Goal: Obtain resource: Download file/media

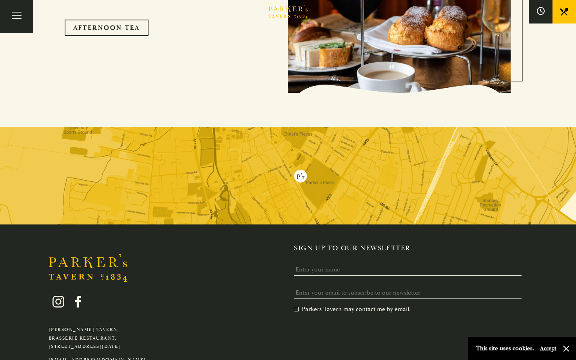
scroll to position [1576, 0]
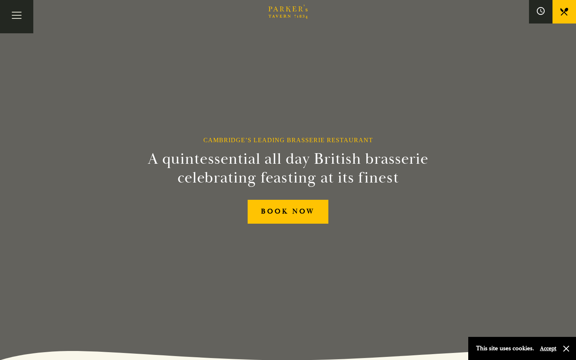
click at [551, 346] on button "Accept" at bounding box center [548, 348] width 16 height 7
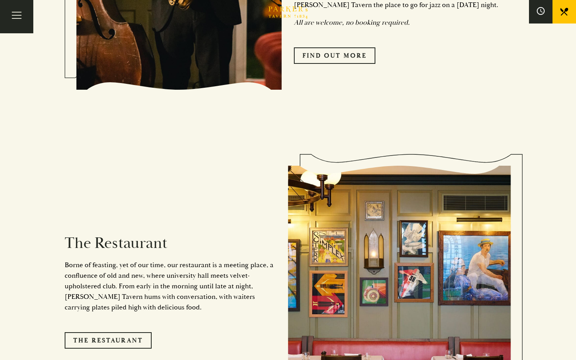
scroll to position [580, 0]
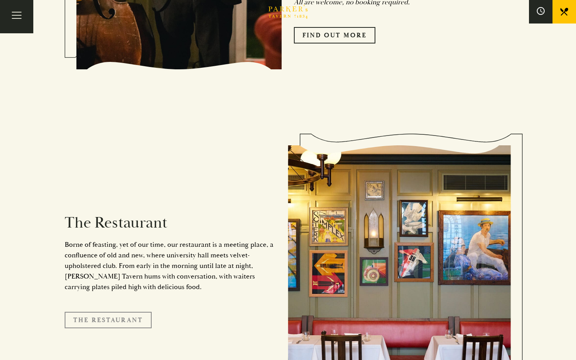
click at [130, 312] on link "The Restaurant" at bounding box center [108, 320] width 87 height 16
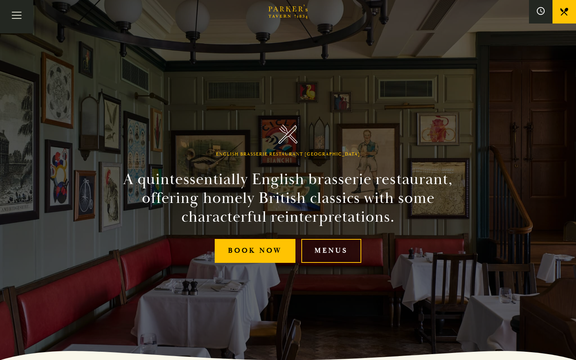
click at [340, 249] on link "Menus" at bounding box center [331, 251] width 60 height 24
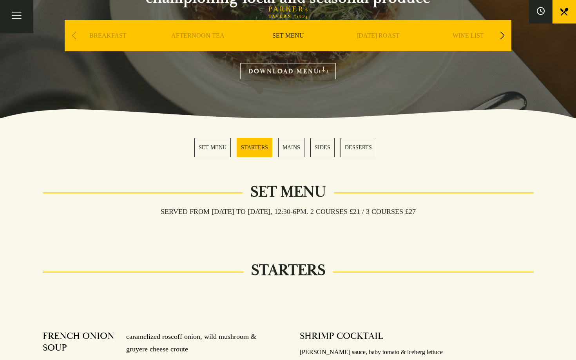
scroll to position [117, 0]
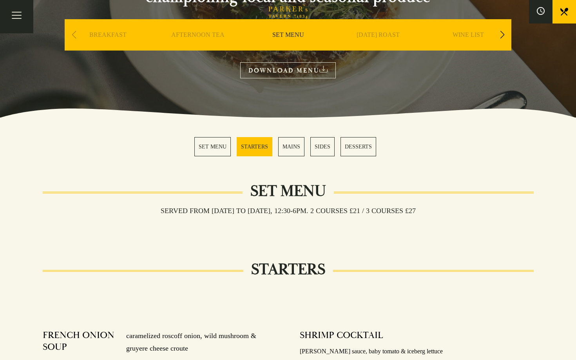
click at [291, 146] on link "MAINS" at bounding box center [291, 146] width 26 height 19
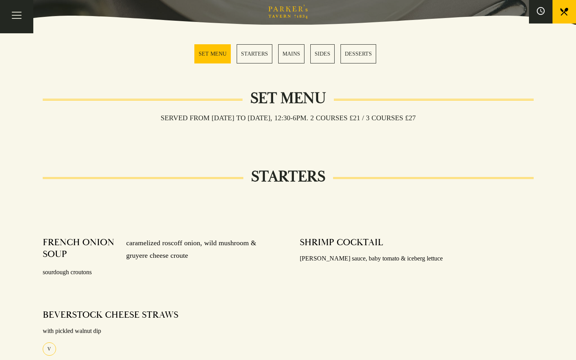
scroll to position [209, 0]
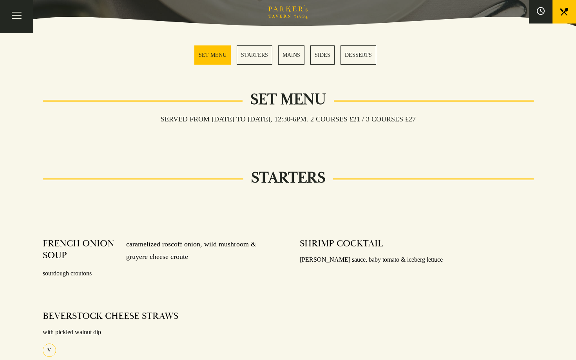
click at [296, 59] on link "MAINS" at bounding box center [291, 54] width 26 height 19
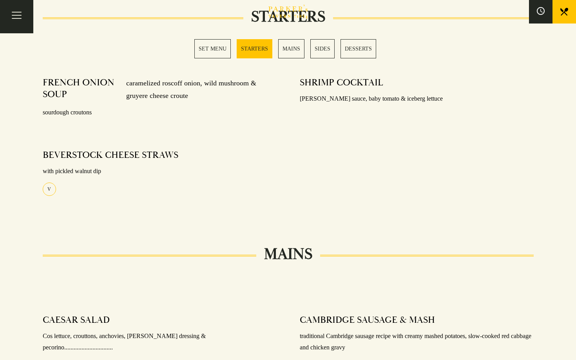
scroll to position [368, 0]
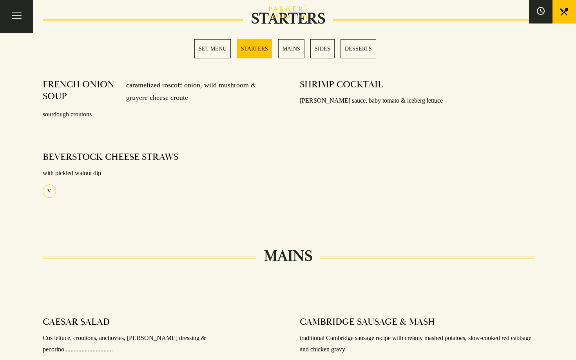
click at [295, 45] on link "MAINS" at bounding box center [291, 48] width 26 height 19
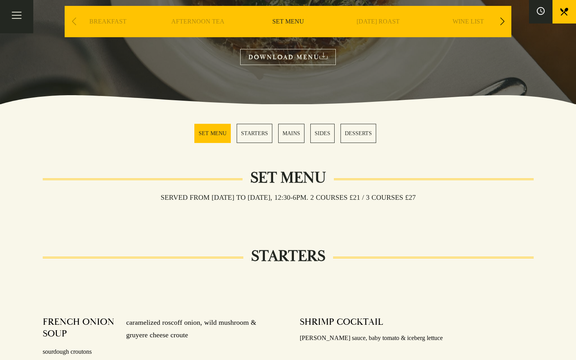
scroll to position [0, 0]
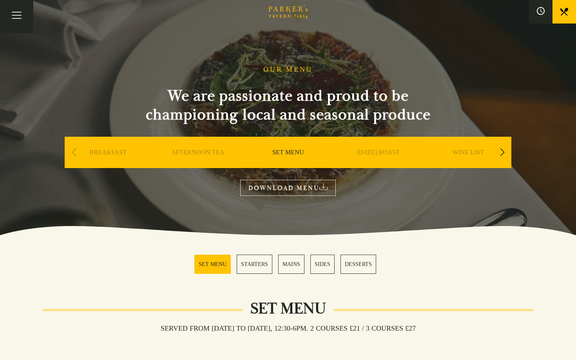
click at [303, 185] on link "DOWNLOAD MENU" at bounding box center [288, 188] width 96 height 16
